Goal: Navigation & Orientation: Find specific page/section

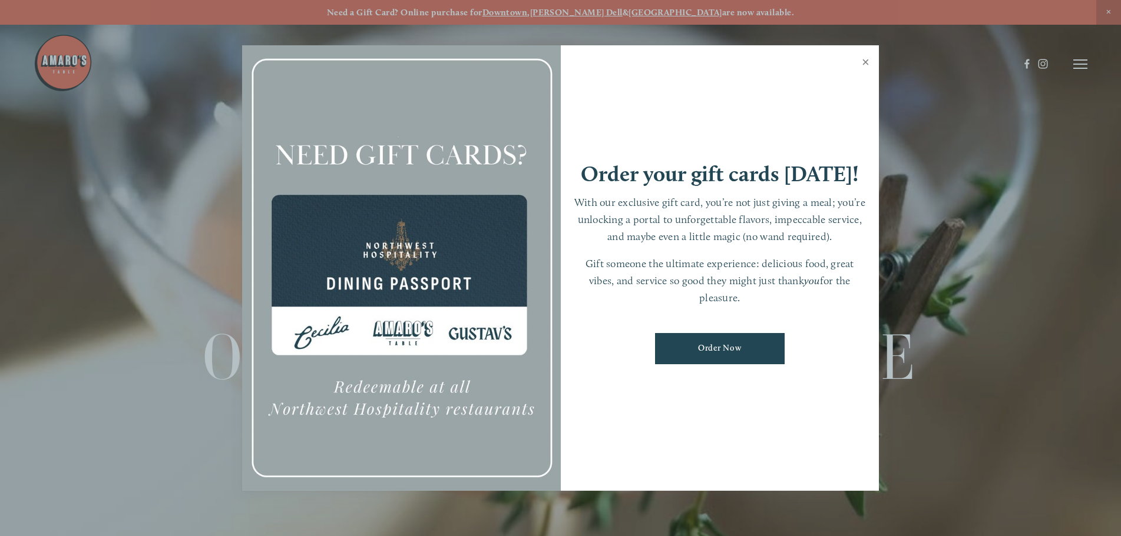
click at [865, 61] on link "Close" at bounding box center [865, 63] width 23 height 33
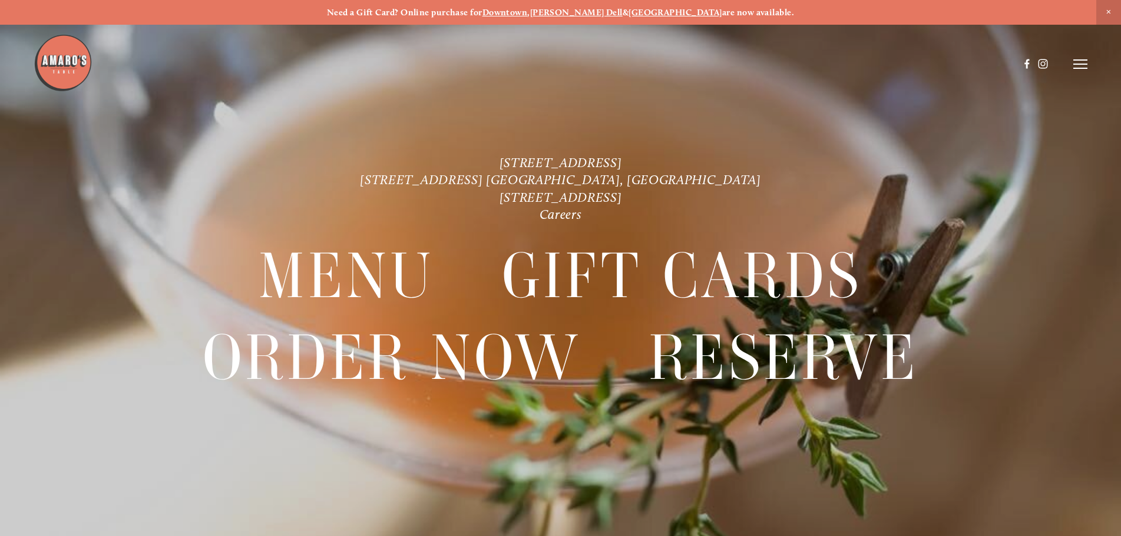
click at [1092, 66] on div at bounding box center [560, 268] width 1121 height 536
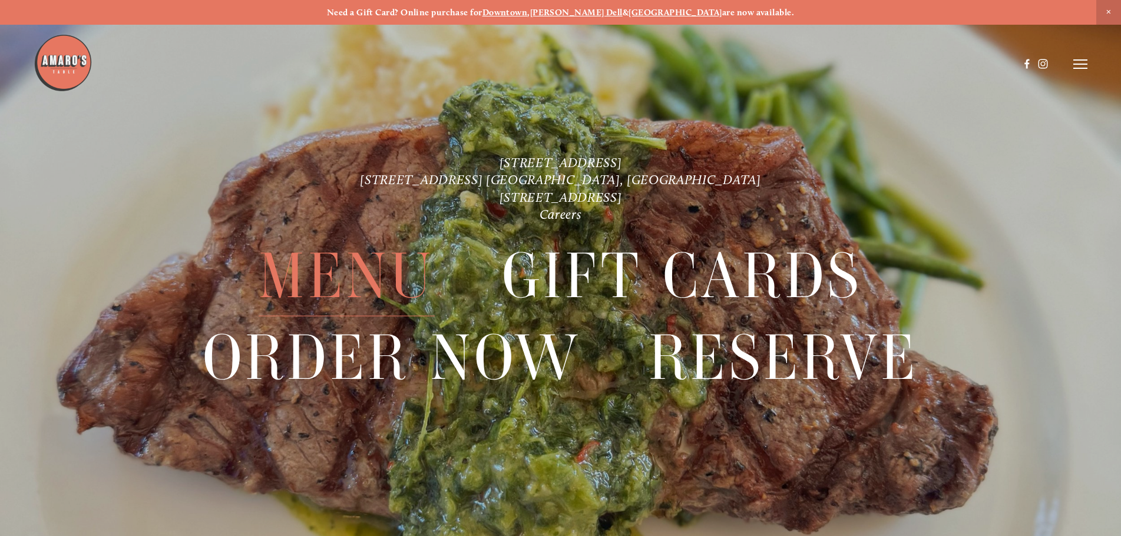
click at [330, 284] on span "Menu" at bounding box center [346, 276] width 175 height 81
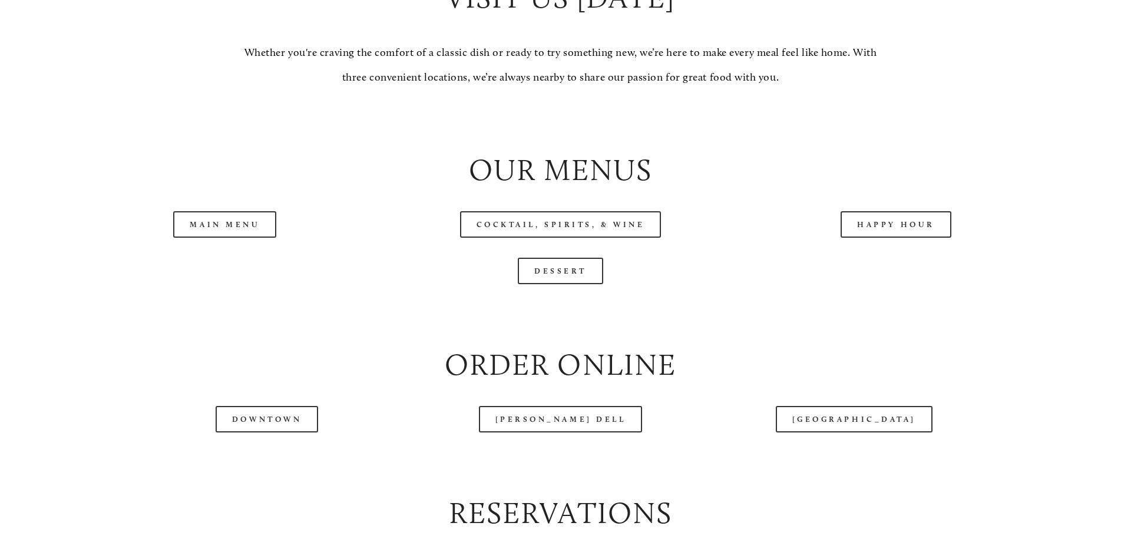
scroll to position [1413, 0]
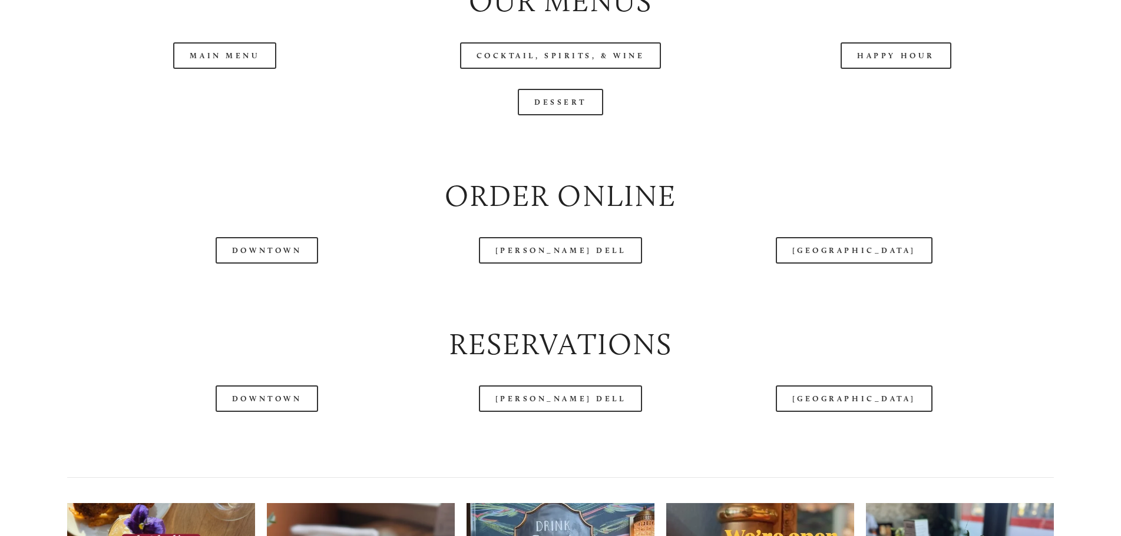
click at [898, 94] on header "Menu Order Now Visit Gallery 0" at bounding box center [560, 35] width 1053 height 128
click at [899, 69] on link "Happy Hour" at bounding box center [895, 55] width 111 height 26
click at [216, 94] on div at bounding box center [526, 64] width 985 height 61
click at [233, 100] on header "Menu Order Now Visit Gallery 0" at bounding box center [560, 64] width 1053 height 128
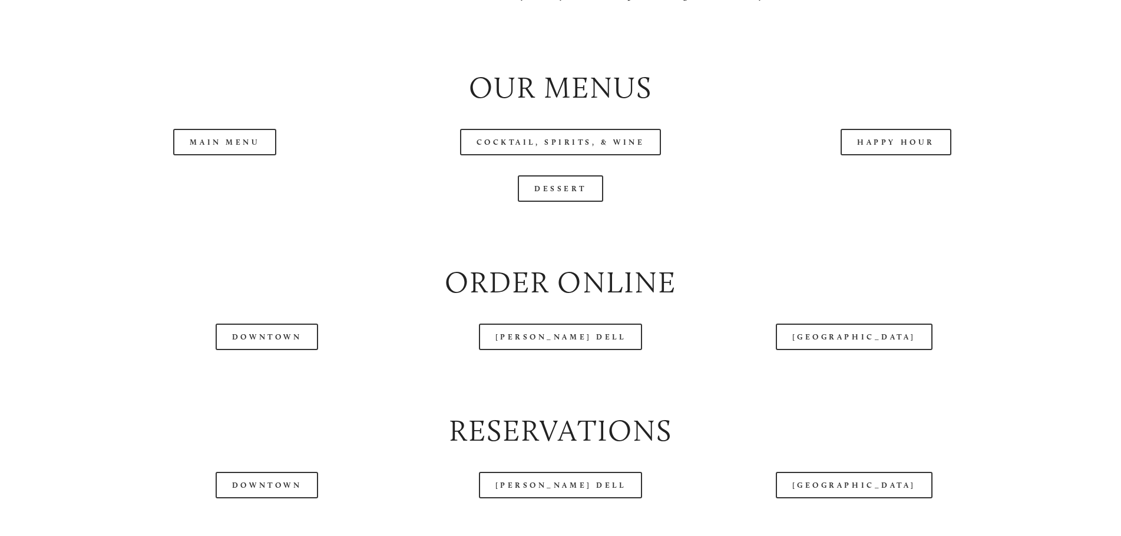
scroll to position [1354, 0]
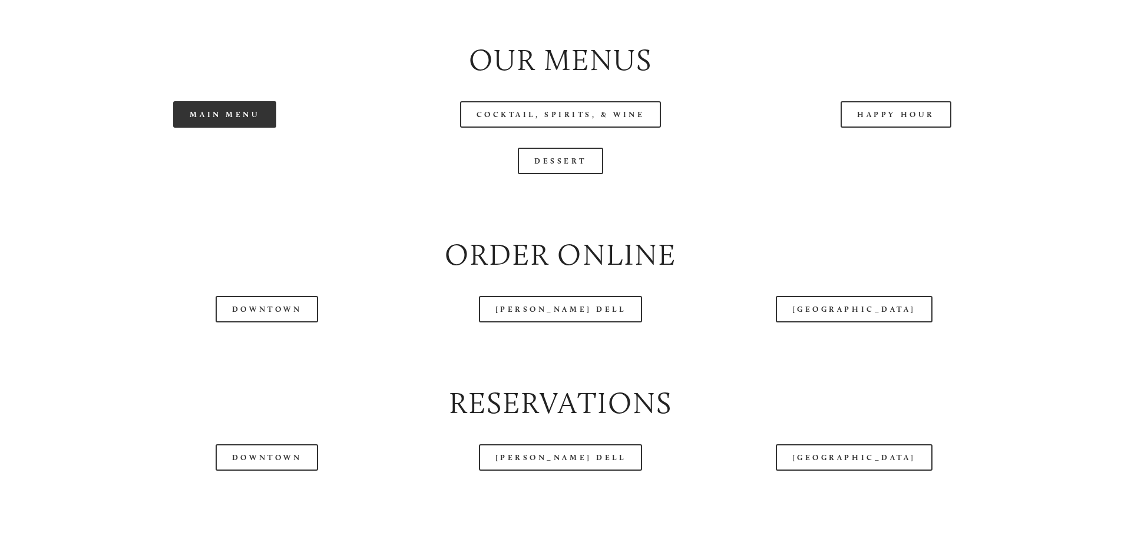
click at [272, 128] on link "Main Menu" at bounding box center [224, 114] width 103 height 26
